Goal: Information Seeking & Learning: Learn about a topic

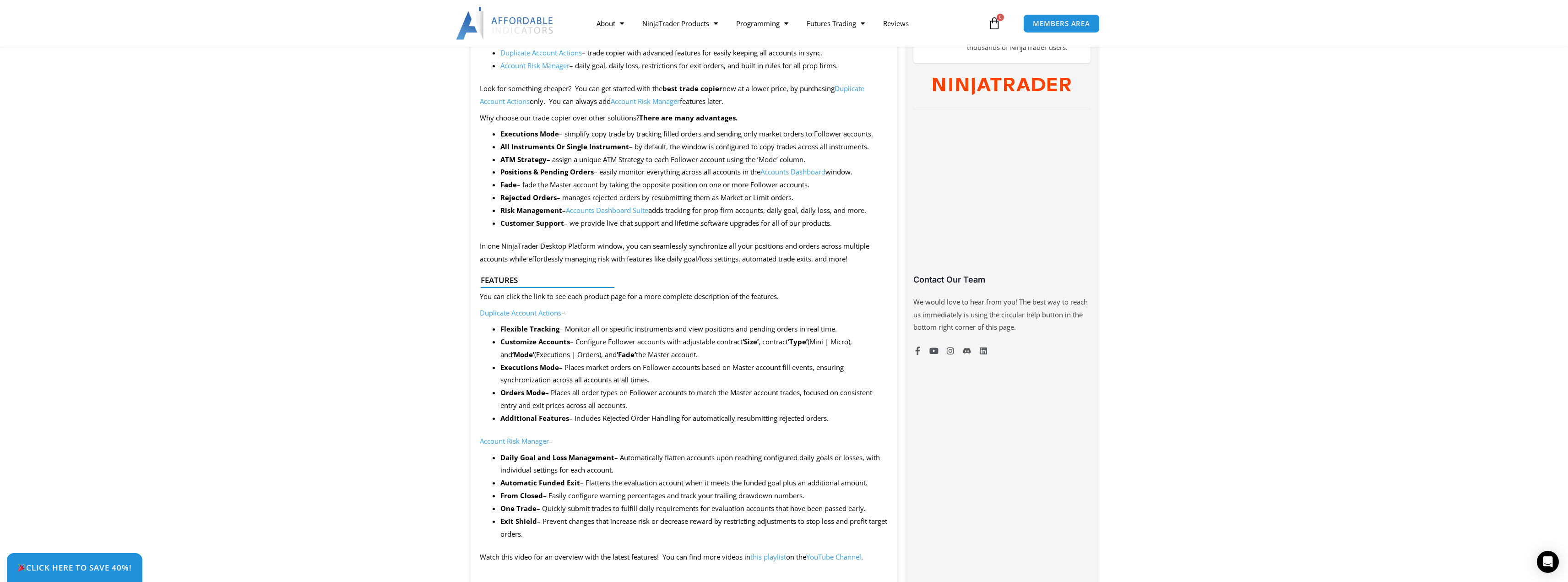
scroll to position [642, 0]
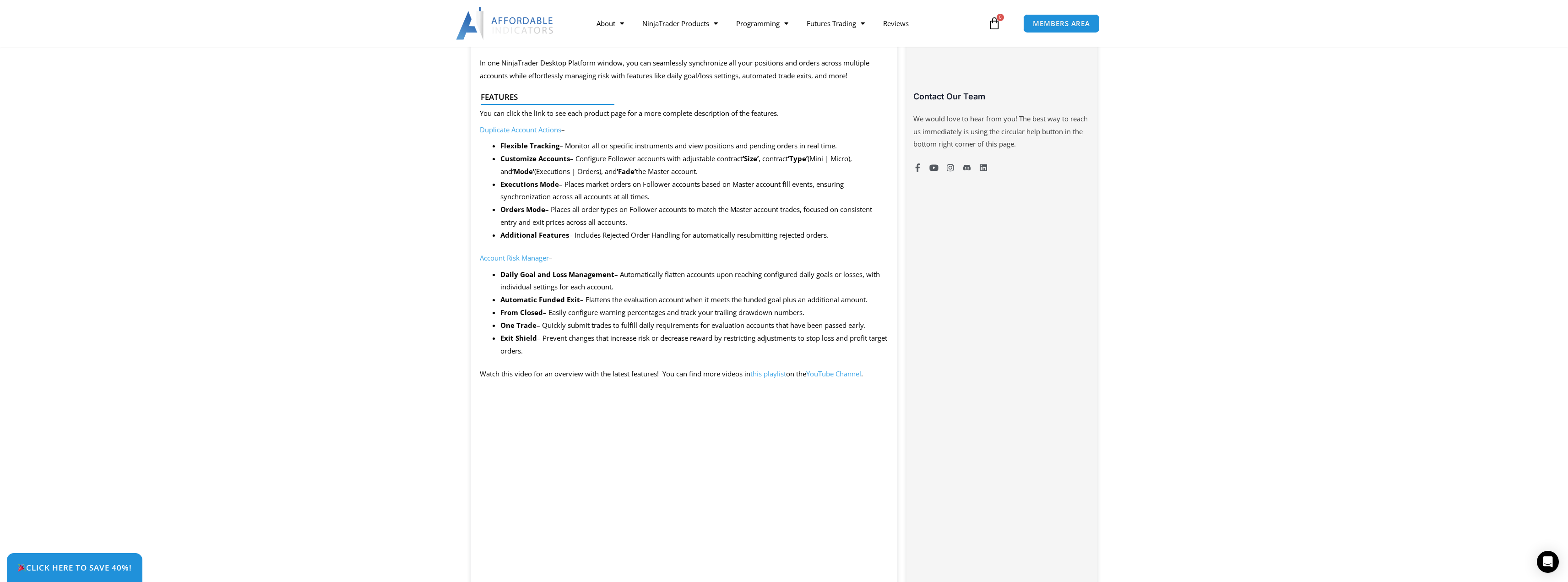
click at [517, 263] on link "Account Risk Manager" at bounding box center [514, 258] width 69 height 9
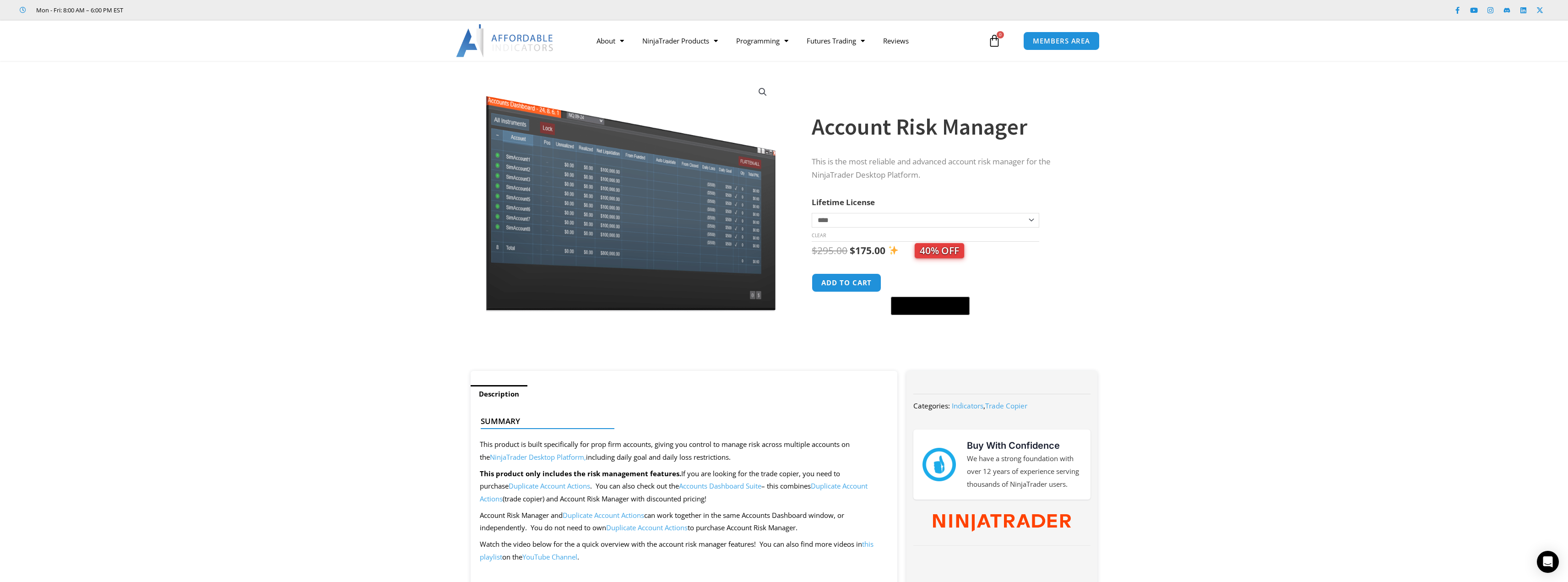
scroll to position [45, 0]
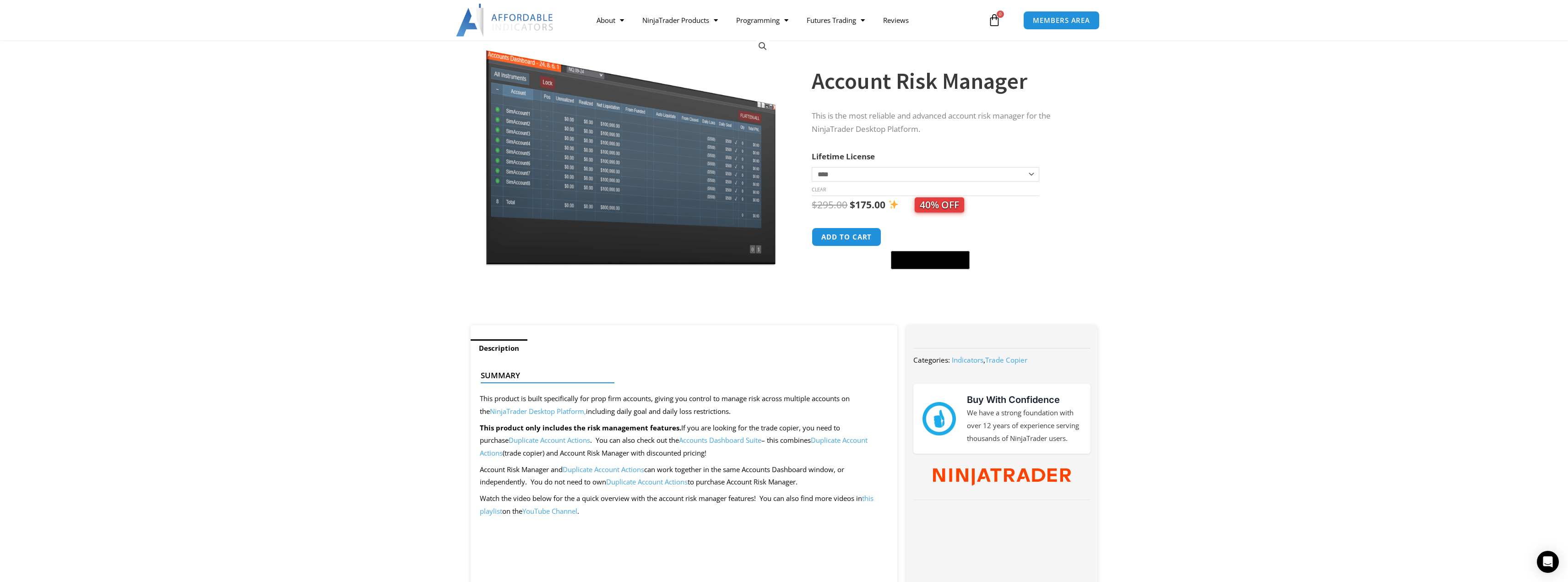
drag, startPoint x: 474, startPoint y: 398, endPoint x: 662, endPoint y: 402, distance: 188.0
drag, startPoint x: 729, startPoint y: 412, endPoint x: 572, endPoint y: 393, distance: 158.1
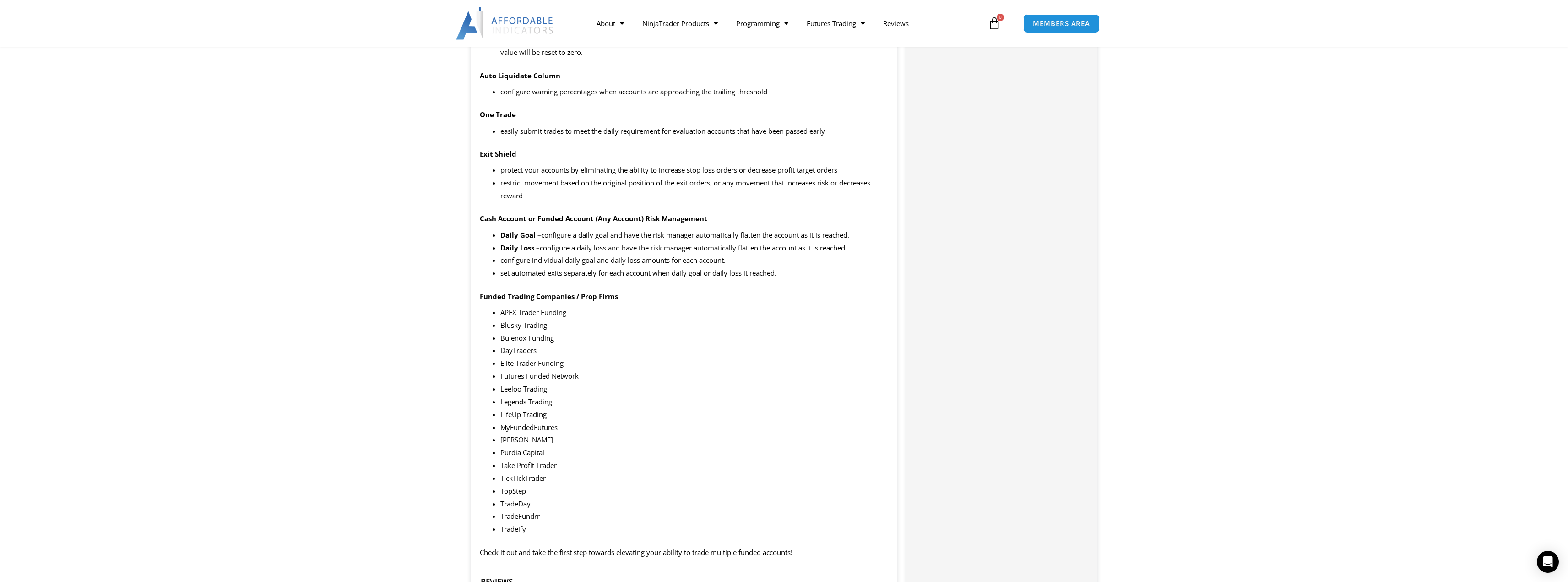
scroll to position [1099, 0]
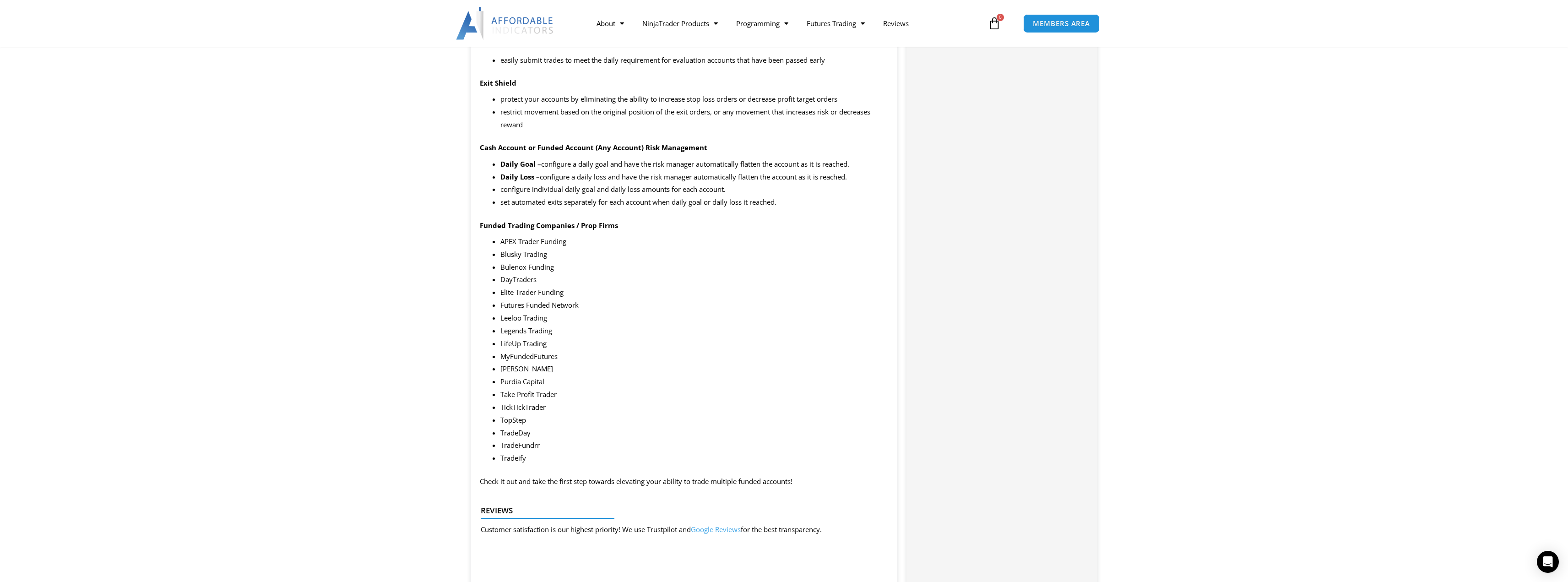
drag, startPoint x: 488, startPoint y: 178, endPoint x: 881, endPoint y: 180, distance: 393.0
click at [881, 180] on div "Summary This product is built specifically for prop firm accounts, giving you c…" at bounding box center [684, 273] width 427 height 1939
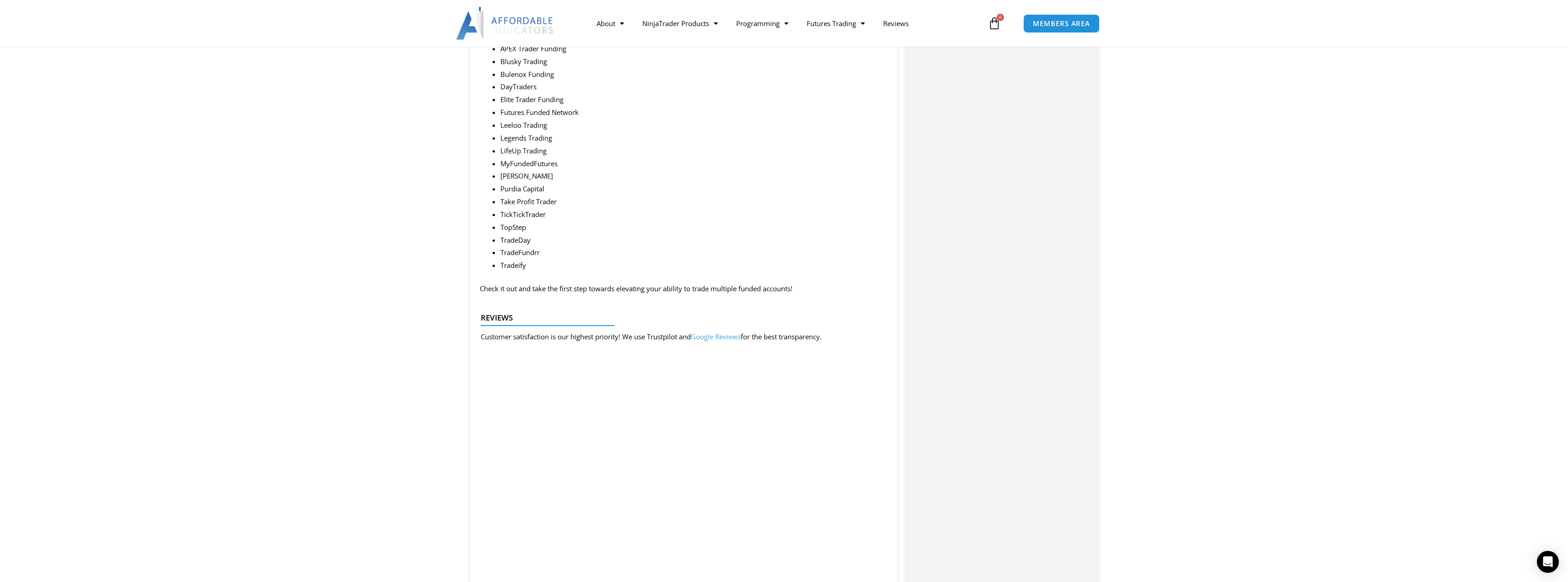
scroll to position [0, 0]
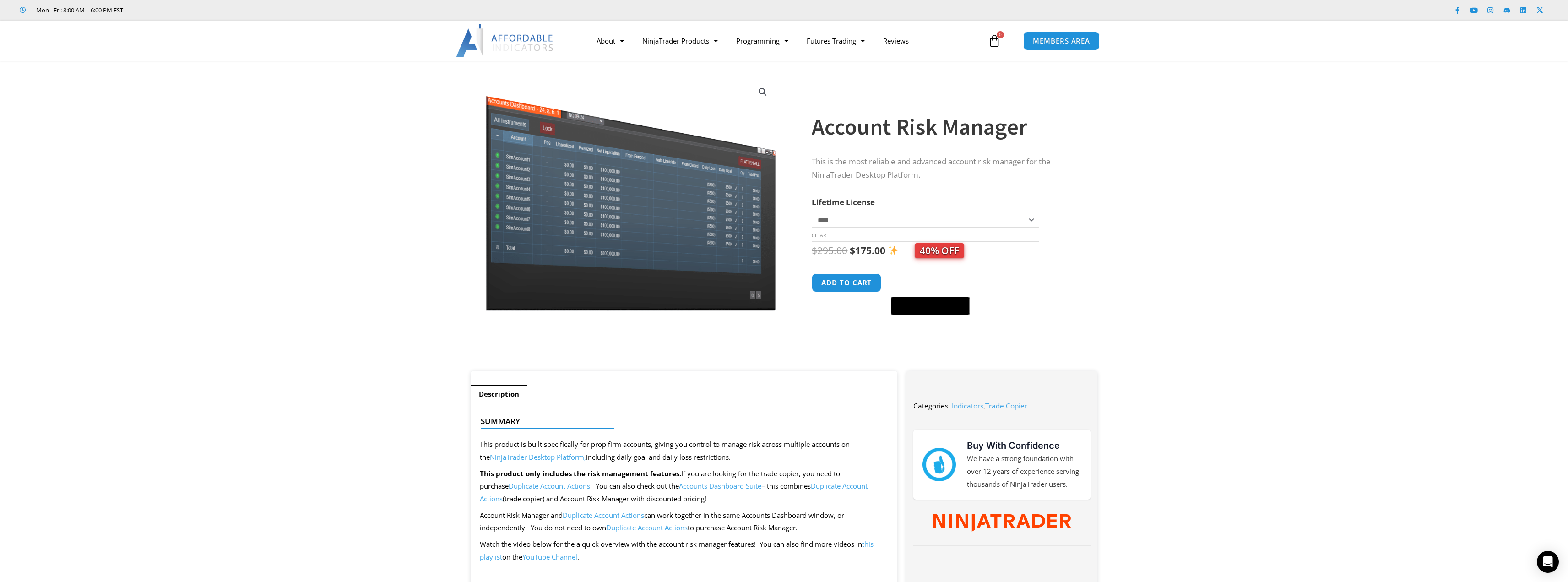
drag, startPoint x: 890, startPoint y: 233, endPoint x: 870, endPoint y: 169, distance: 67.1
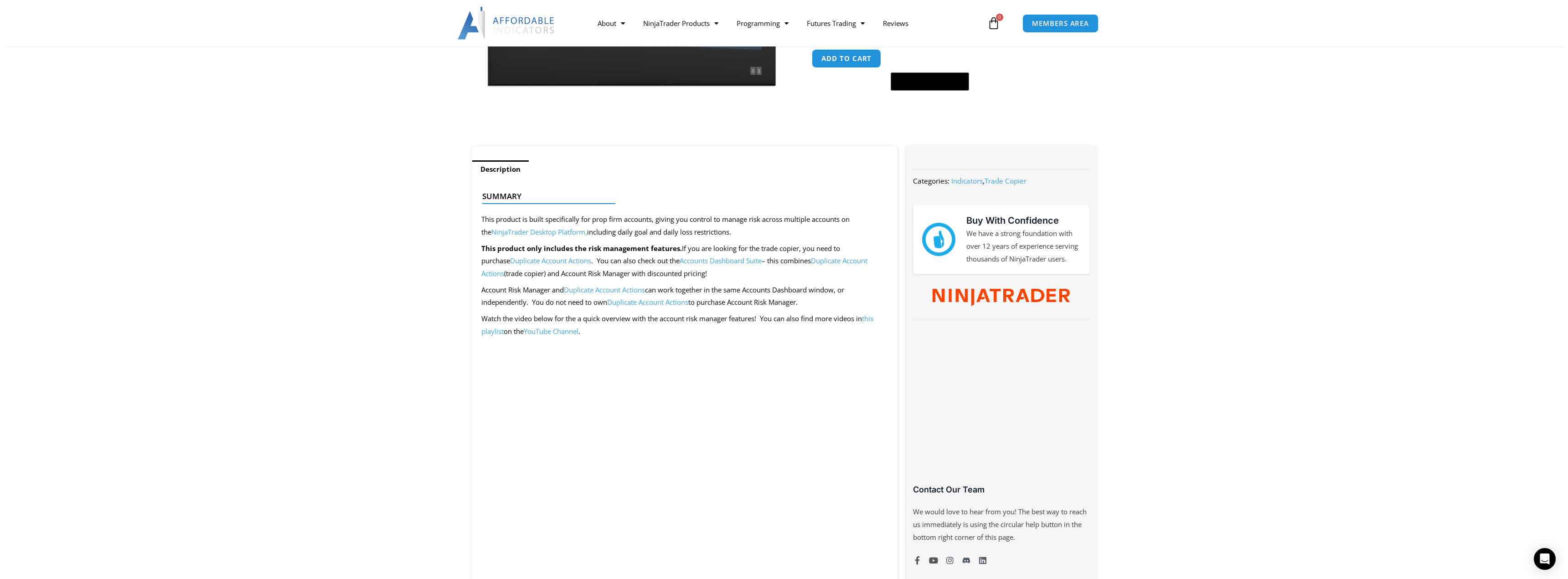
scroll to position [274, 0]
